Goal: Transaction & Acquisition: Purchase product/service

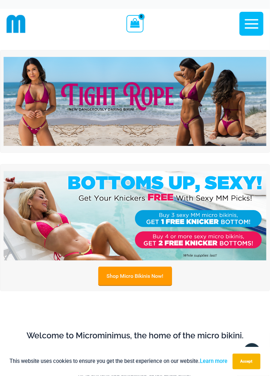
click at [139, 277] on link "Shop Micro Bikinis Now!" at bounding box center [135, 276] width 74 height 19
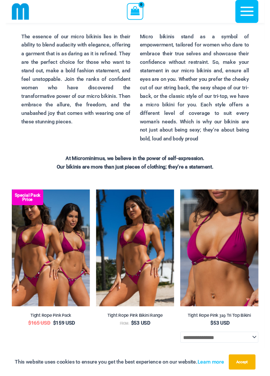
scroll to position [43, 0]
